Goal: Information Seeking & Learning: Learn about a topic

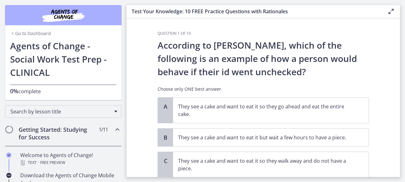
click at [17, 31] on link "Go to Dashboard" at bounding box center [30, 33] width 41 height 6
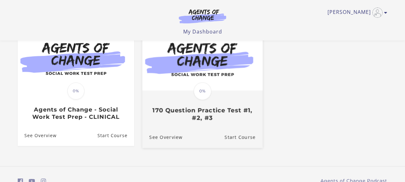
click at [197, 104] on div "Translation missing: en.liquid.partials.dashboard_course_card.progress_descript…" at bounding box center [202, 106] width 120 height 30
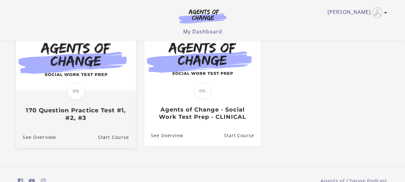
click at [82, 75] on img at bounding box center [76, 58] width 120 height 65
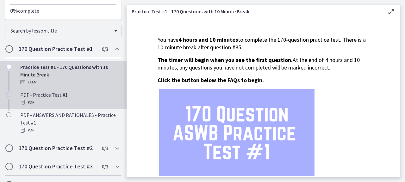
scroll to position [73, 0]
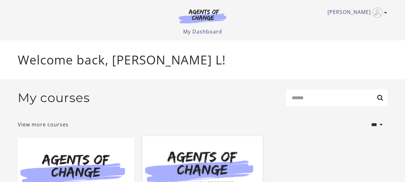
scroll to position [110, 0]
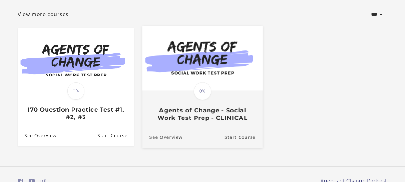
click at [218, 119] on h3 "Agents of Change - Social Work Test Prep - CLINICAL" at bounding box center [202, 114] width 106 height 15
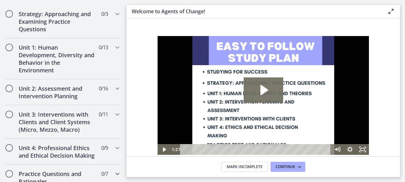
scroll to position [392, 0]
click at [92, 15] on h2 "Strategy: Approaching and Examining Practice Questions" at bounding box center [57, 21] width 77 height 23
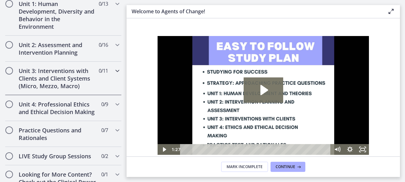
scroll to position [246, 0]
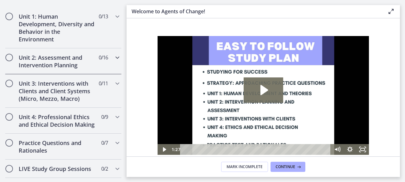
click at [69, 62] on h2 "Unit 2: Assessment and Intervention Planning" at bounding box center [57, 61] width 77 height 15
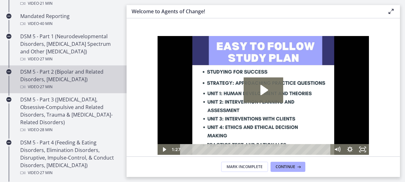
scroll to position [283, 0]
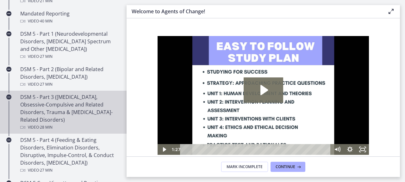
click at [64, 112] on div "DSM 5 - Part 3 (Anxiety Disorders, Obsessive-Compulsive and Related Disorders, …" at bounding box center [69, 112] width 99 height 38
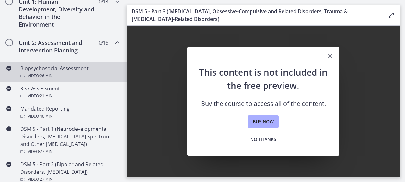
scroll to position [182, 0]
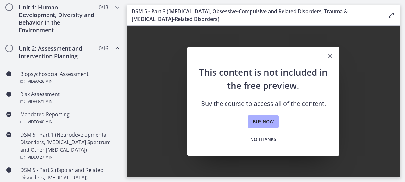
click at [110, 48] on div "Unit 2: Assessment and Intervention Planning 0 / 16 Completed" at bounding box center [63, 52] width 117 height 26
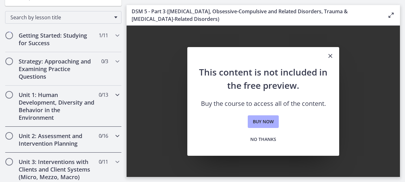
scroll to position [89, 0]
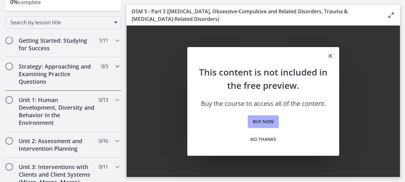
click at [86, 69] on h2 "Strategy: Approaching and Examining Practice Questions" at bounding box center [57, 74] width 77 height 23
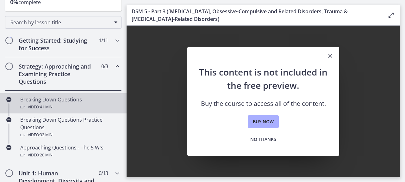
click at [61, 98] on div "Breaking Down Questions Video · 41 min" at bounding box center [69, 103] width 99 height 15
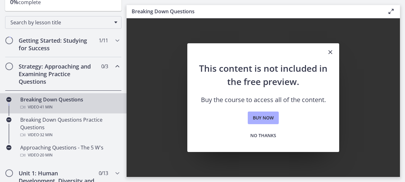
click at [55, 99] on div "Breaking Down Questions Video · 41 min" at bounding box center [69, 103] width 99 height 15
click at [270, 139] on span "No thanks" at bounding box center [263, 136] width 26 height 8
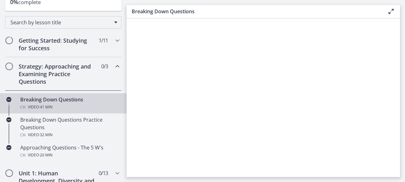
click at [51, 100] on div "Breaking Down Questions Video · 41 min" at bounding box center [69, 103] width 99 height 15
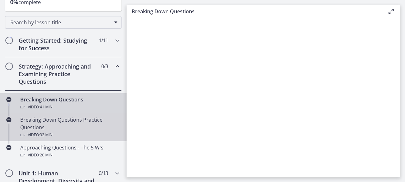
click at [45, 119] on div "Breaking Down Questions Practice Questions Video · 32 min" at bounding box center [69, 127] width 99 height 23
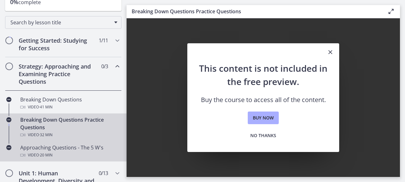
click at [32, 157] on div "Video · 20 min" at bounding box center [69, 156] width 99 height 8
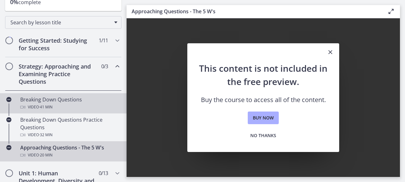
click at [50, 105] on span "· 41 min" at bounding box center [46, 108] width 14 height 8
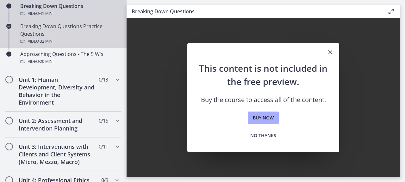
scroll to position [405, 0]
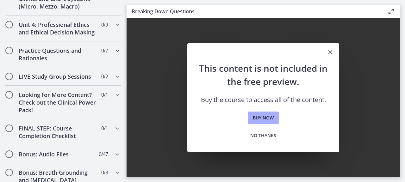
click at [66, 58] on h2 "Practice Questions and Rationales" at bounding box center [57, 54] width 77 height 15
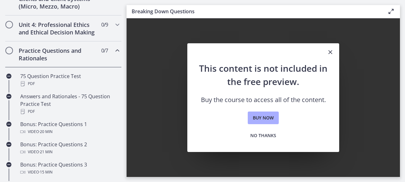
scroll to position [265, 0]
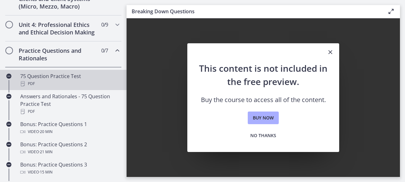
click at [48, 85] on div "PDF" at bounding box center [69, 84] width 99 height 8
click at [35, 84] on div "PDF" at bounding box center [69, 84] width 99 height 8
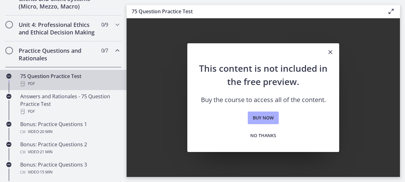
click at [333, 52] on icon "Close" at bounding box center [331, 52] width 8 height 8
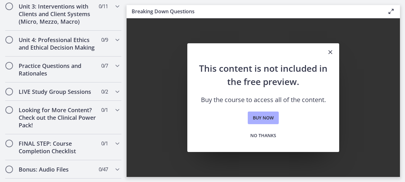
scroll to position [339, 0]
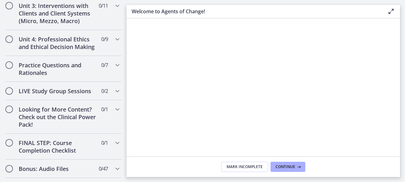
scroll to position [516, 0]
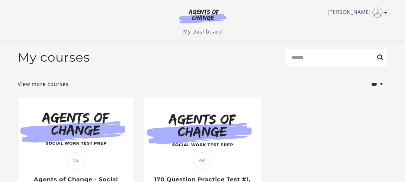
scroll to position [102, 0]
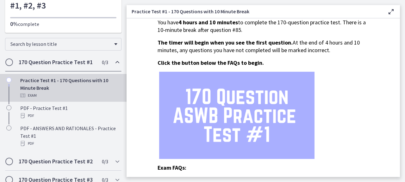
scroll to position [16, 0]
